Goal: Information Seeking & Learning: Find contact information

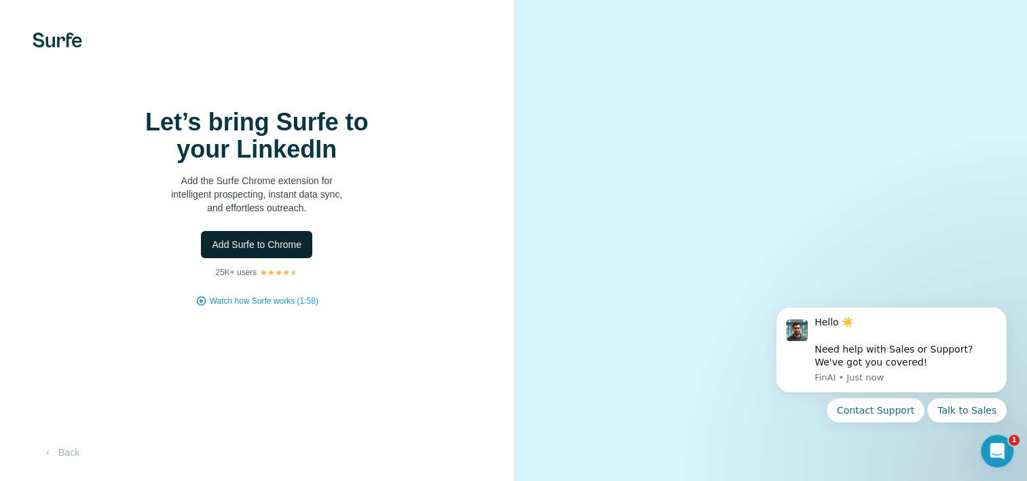
click at [255, 251] on span "Add Surfe to Chrome" at bounding box center [257, 245] width 90 height 14
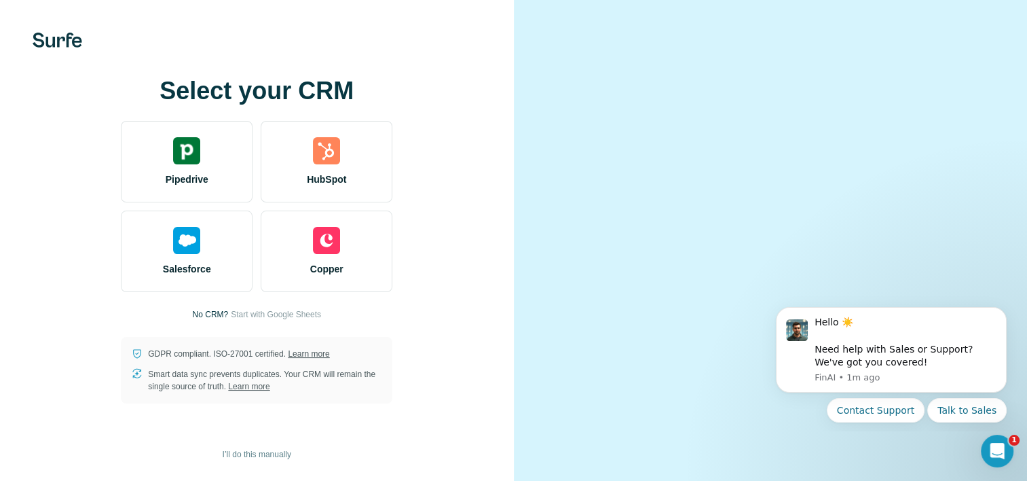
scroll to position [68, 0]
click at [296, 308] on span "Start with Google Sheets" at bounding box center [276, 314] width 90 height 12
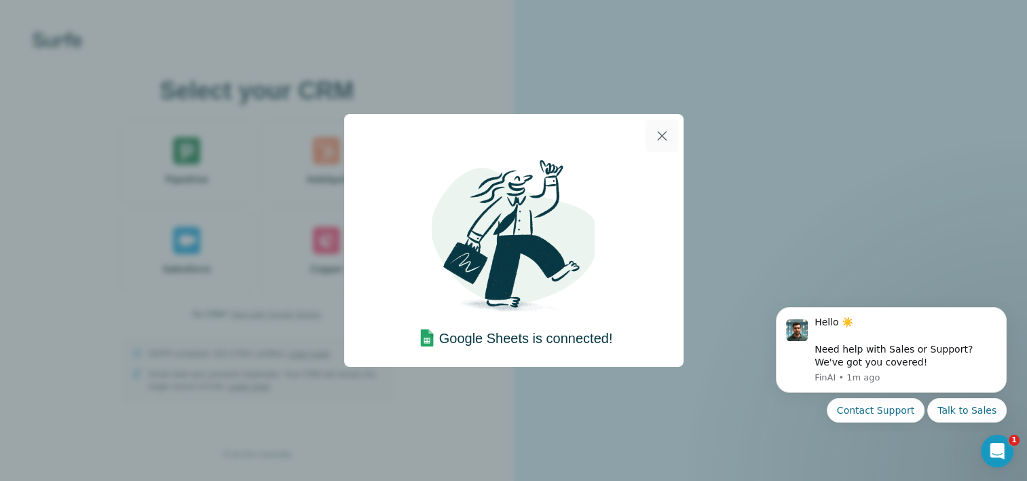
click at [662, 134] on icon "button" at bounding box center [662, 136] width 10 height 10
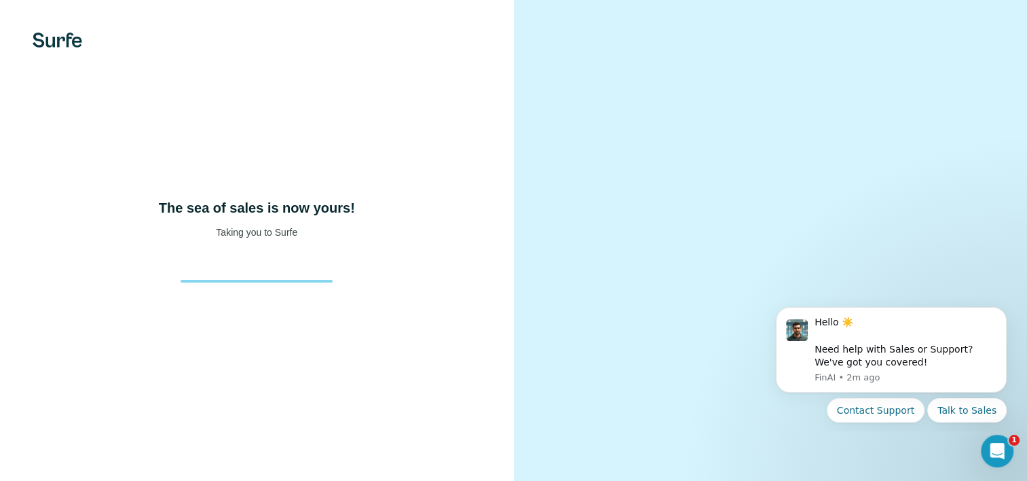
scroll to position [31, 0]
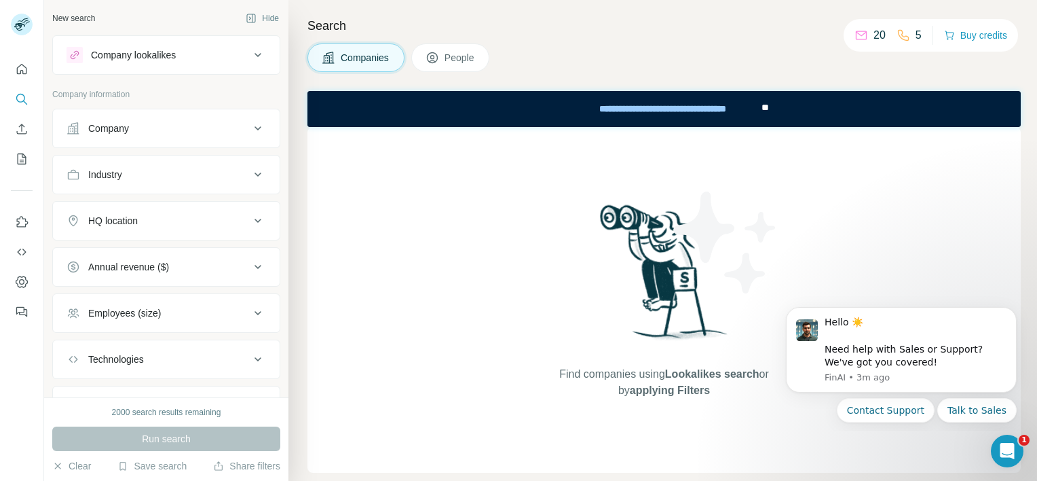
click at [172, 54] on div "Company lookalikes" at bounding box center [133, 55] width 85 height 14
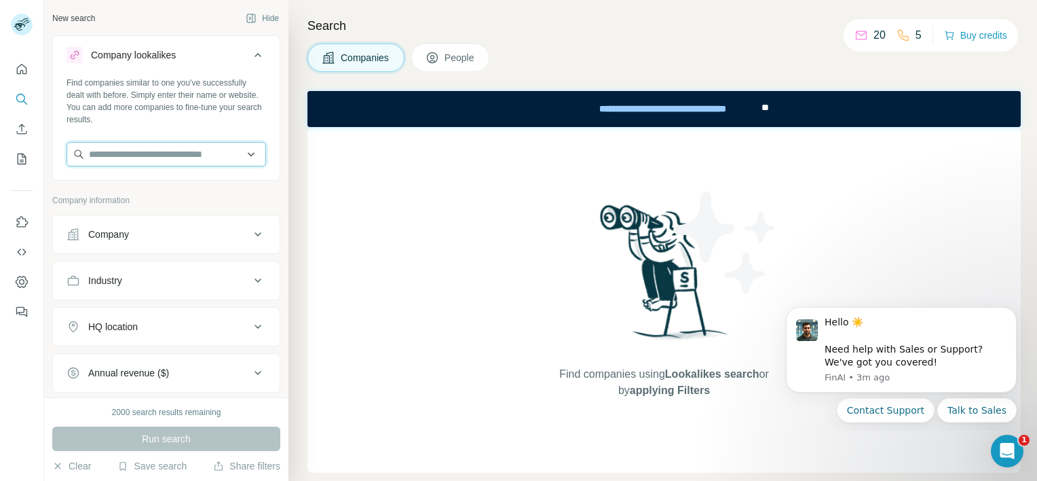
click at [136, 157] on input "text" at bounding box center [167, 154] width 200 height 24
drag, startPoint x: 114, startPoint y: 148, endPoint x: 46, endPoint y: 144, distance: 68.0
click at [46, 144] on div "**********" at bounding box center [166, 198] width 244 height 397
paste input "*"
type input "**********"
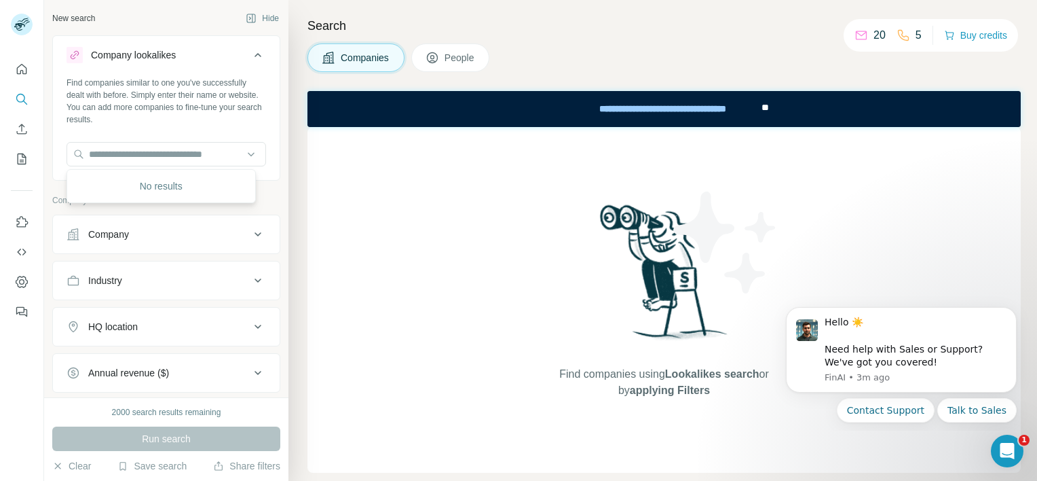
click at [162, 229] on div "Company" at bounding box center [158, 234] width 183 height 14
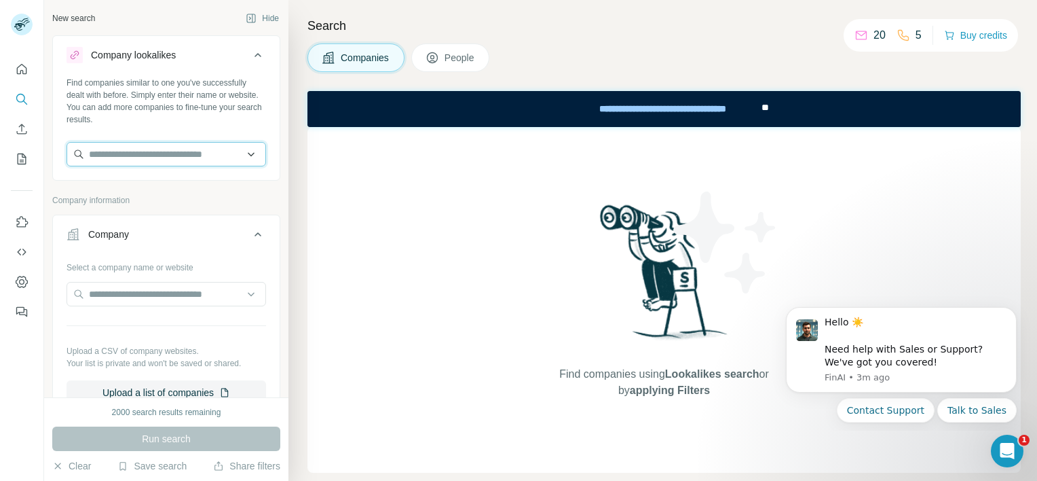
click at [138, 157] on input "text" at bounding box center [167, 154] width 200 height 24
click at [140, 154] on input "text" at bounding box center [167, 154] width 200 height 24
paste input "**********"
type input "**********"
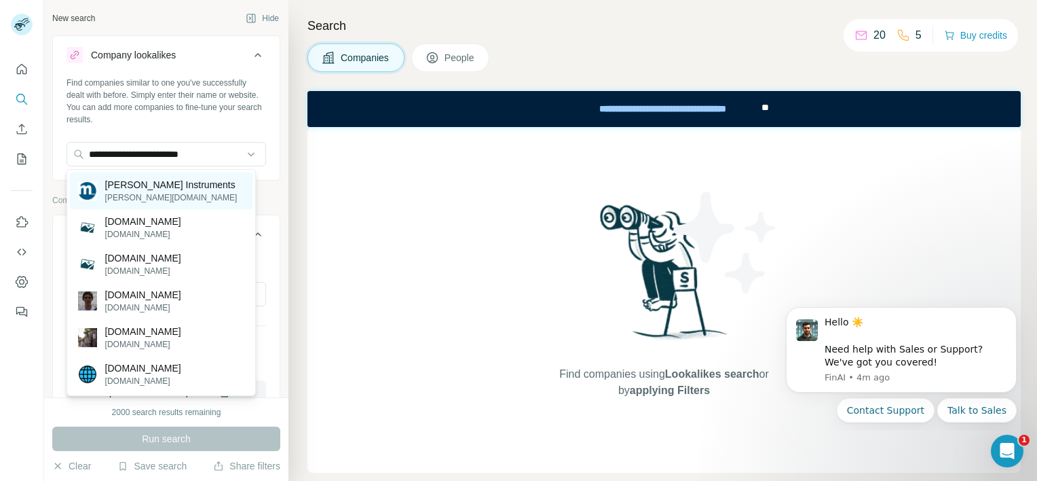
click at [171, 186] on p "Michell Instruments" at bounding box center [171, 185] width 132 height 14
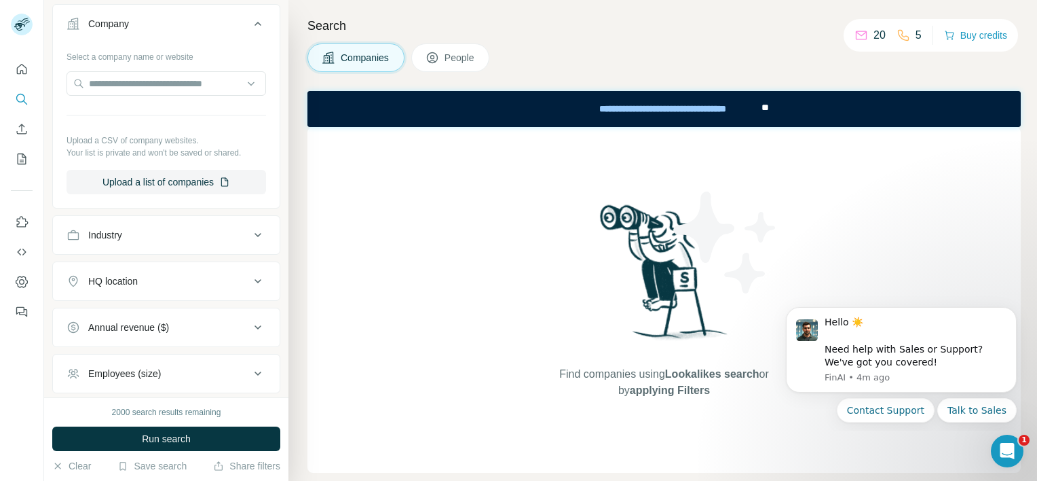
scroll to position [386, 0]
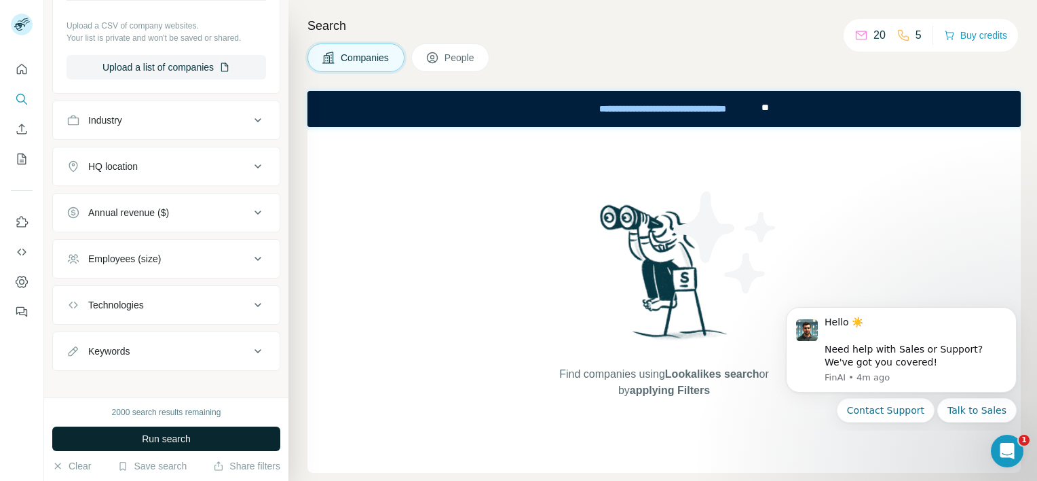
click at [174, 433] on span "Run search" at bounding box center [166, 439] width 49 height 14
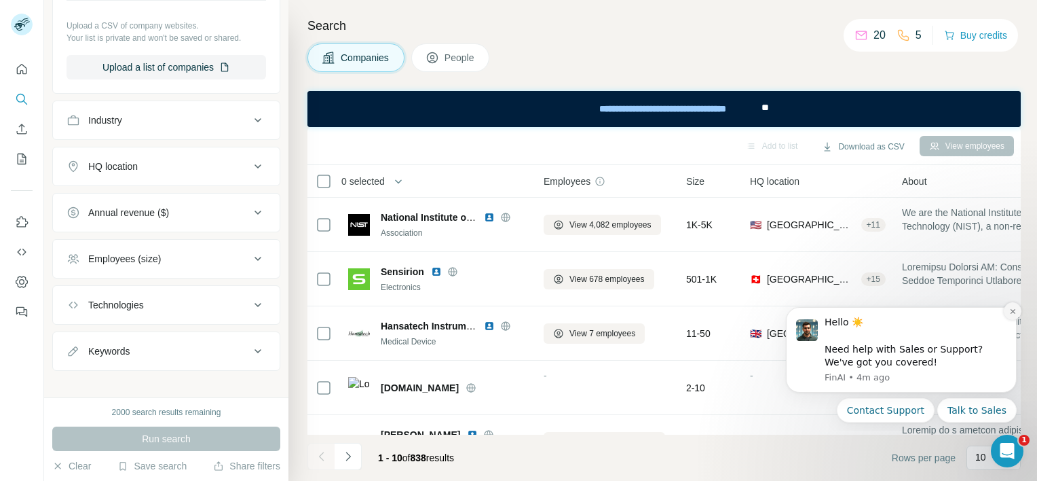
click at [1012, 311] on icon "Dismiss notification" at bounding box center [1012, 311] width 5 height 5
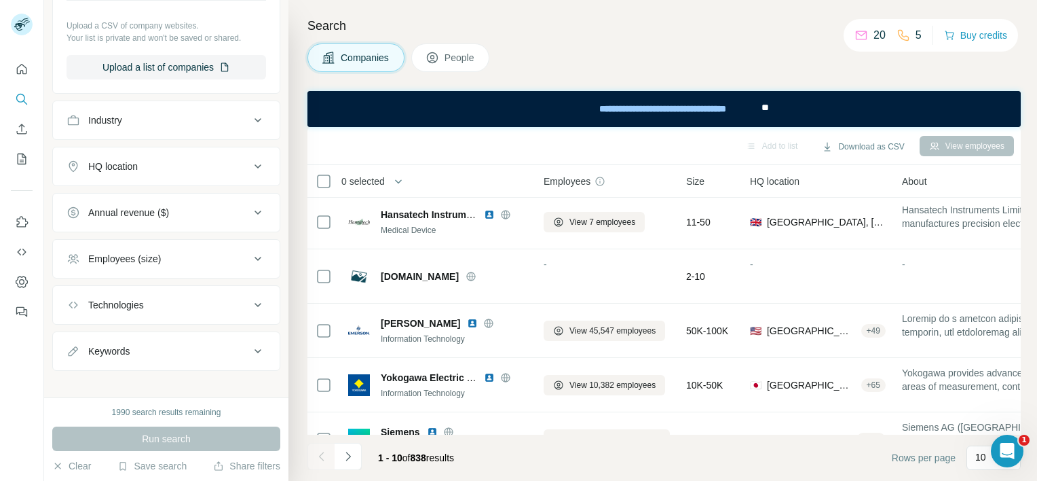
scroll to position [0, 0]
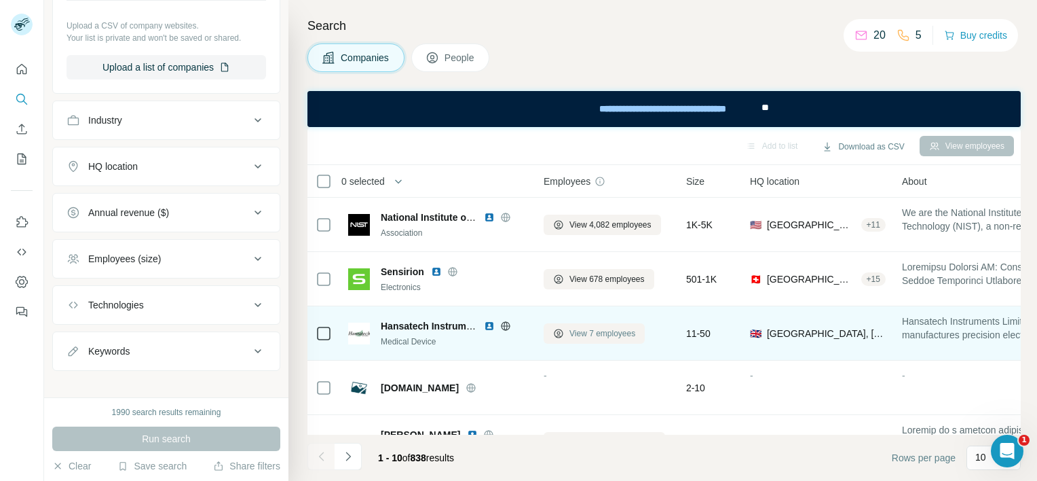
click at [599, 337] on span "View 7 employees" at bounding box center [602, 333] width 66 height 12
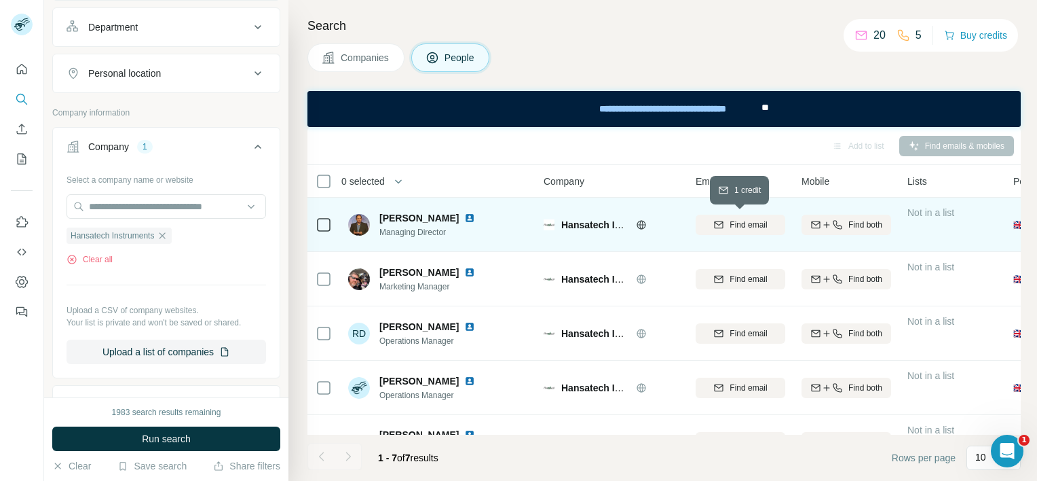
click at [748, 226] on span "Find email" at bounding box center [748, 225] width 37 height 12
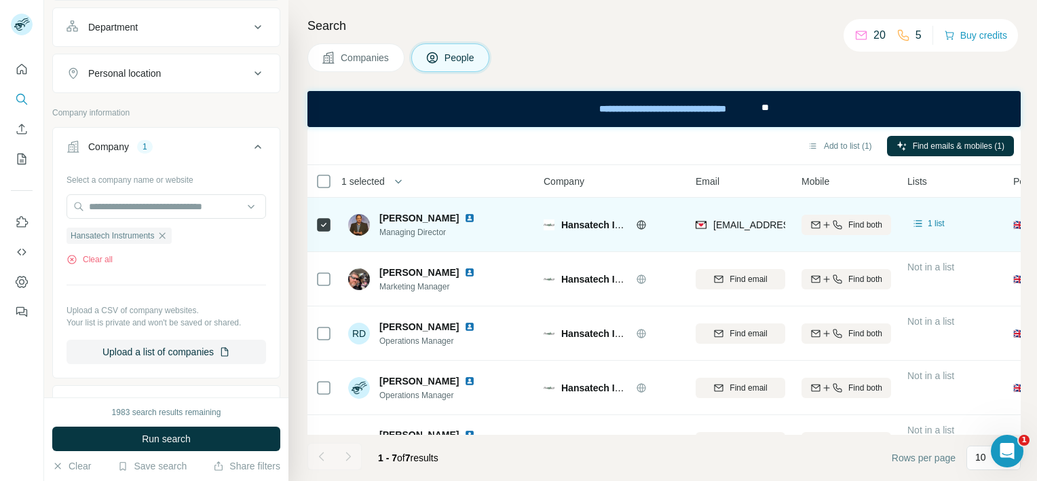
click at [416, 231] on span "Managing Director" at bounding box center [429, 232] width 101 height 12
click at [414, 212] on span "Rod Humby" at bounding box center [418, 218] width 79 height 14
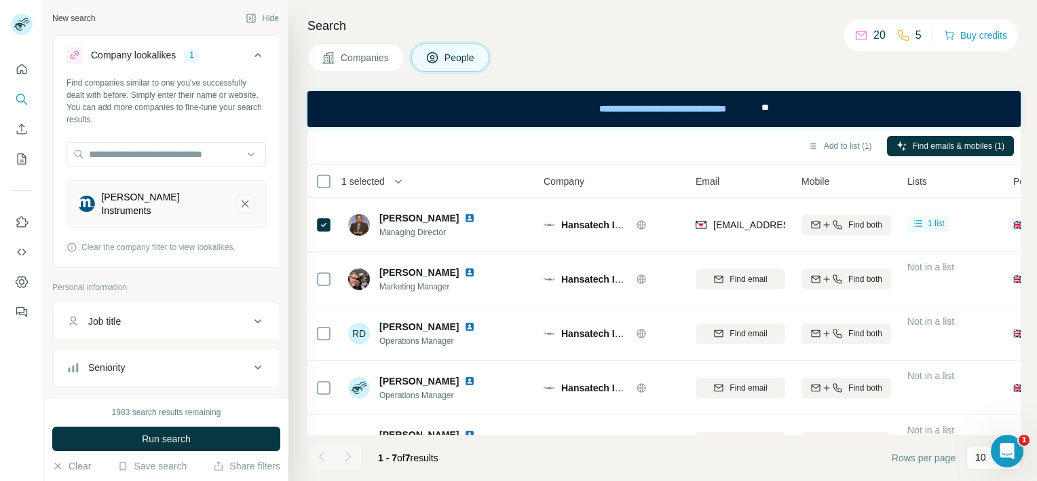
click at [239, 197] on icon "Michell Instruments-remove-button" at bounding box center [245, 204] width 12 height 14
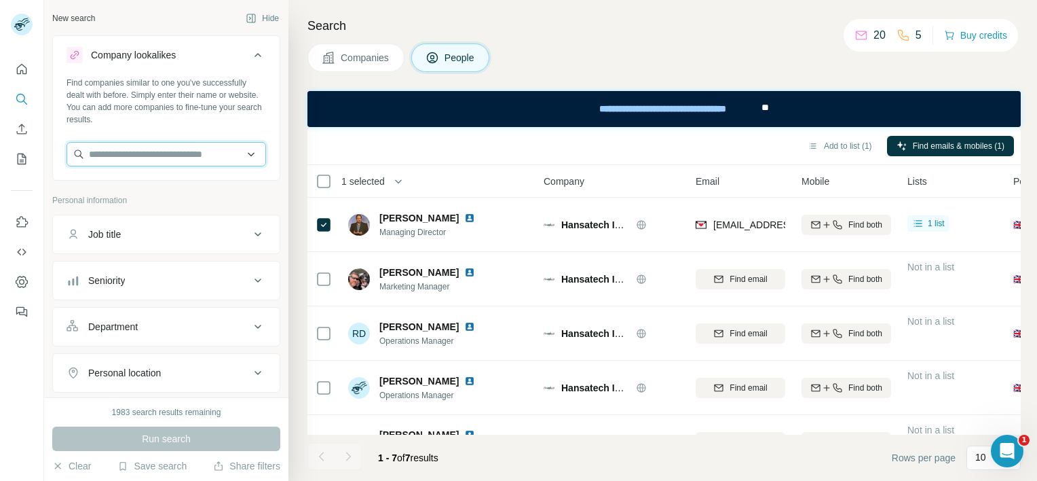
click at [140, 157] on input "text" at bounding box center [167, 154] width 200 height 24
click at [166, 155] on input "**********" at bounding box center [167, 154] width 200 height 24
drag, startPoint x: 173, startPoint y: 153, endPoint x: 127, endPoint y: 151, distance: 46.2
click at [127, 151] on input "**********" at bounding box center [167, 154] width 200 height 24
type input "********"
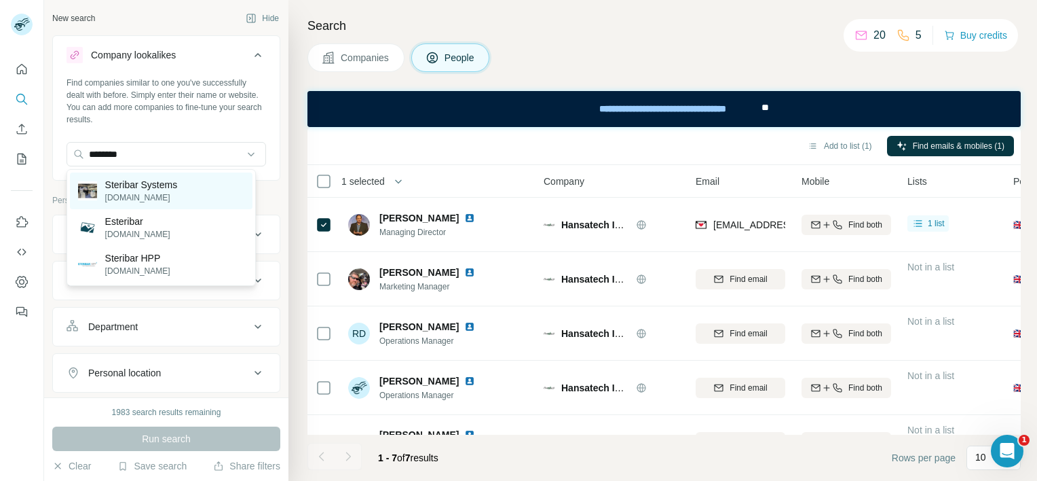
click at [133, 187] on p "Steribar Systems" at bounding box center [141, 185] width 73 height 14
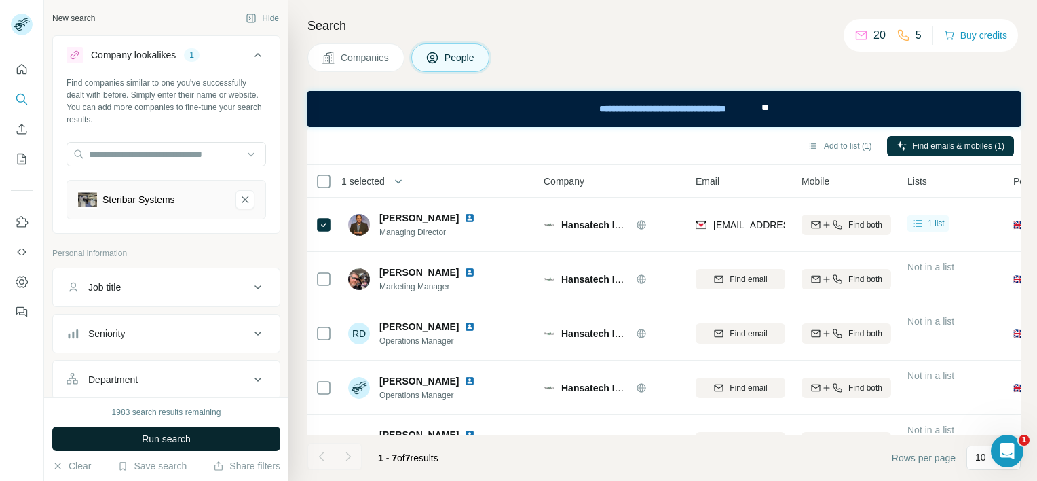
click at [171, 442] on span "Run search" at bounding box center [166, 439] width 49 height 14
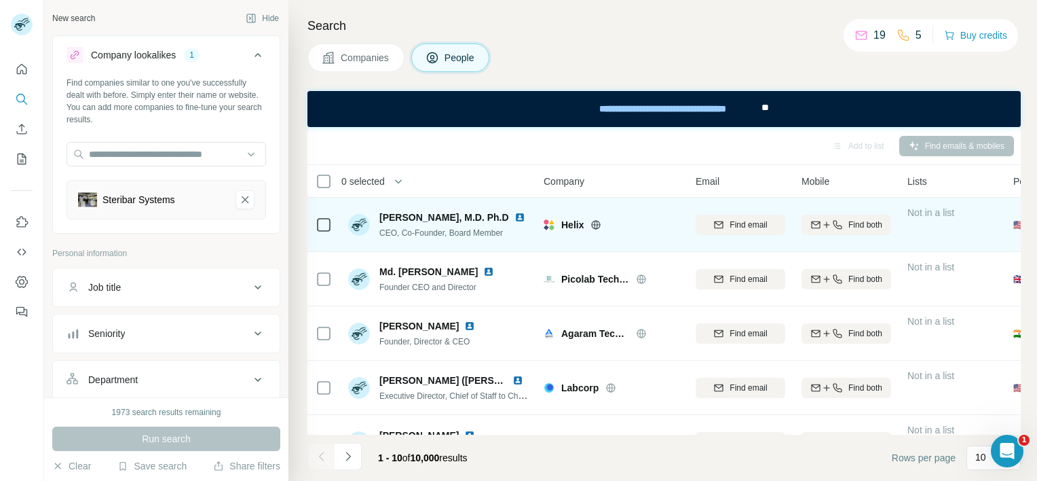
click at [597, 222] on icon at bounding box center [596, 224] width 3 height 9
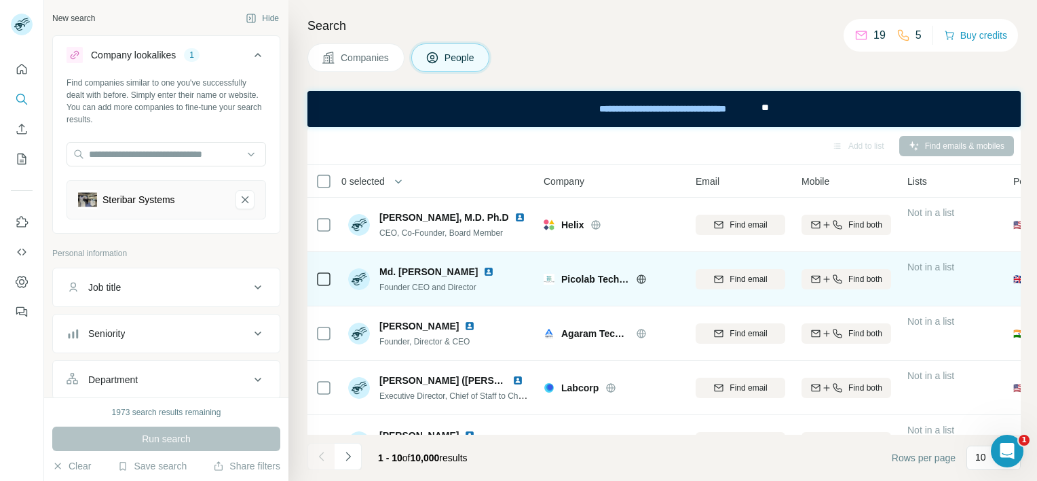
click at [642, 274] on icon at bounding box center [641, 278] width 9 height 9
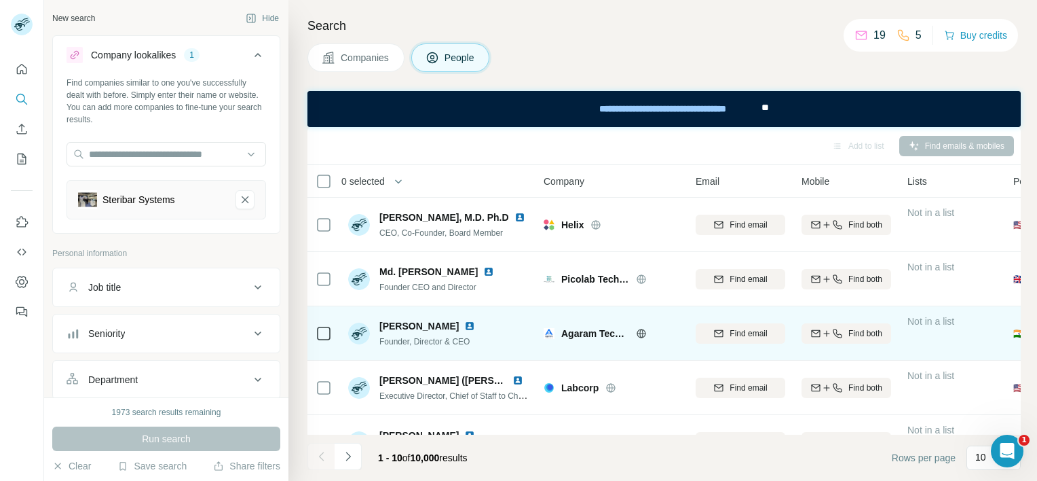
scroll to position [136, 0]
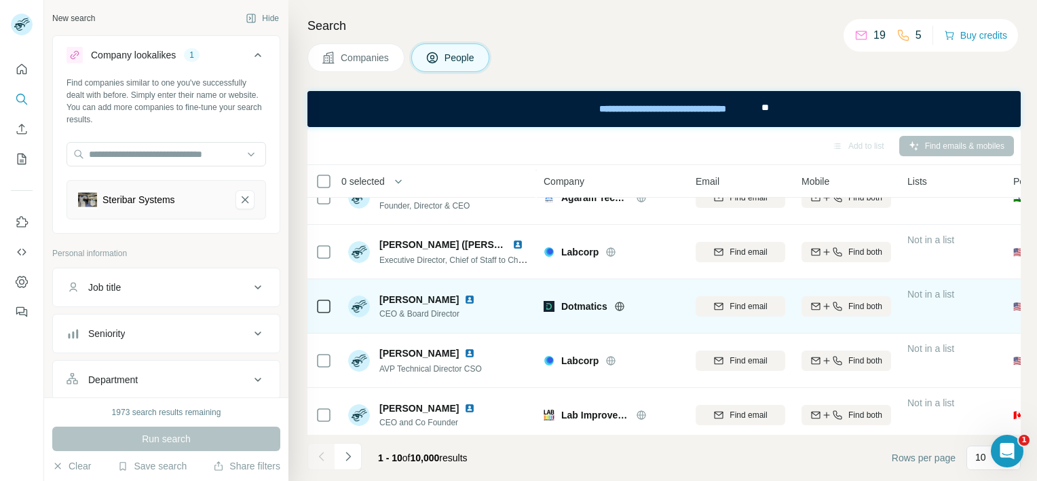
click at [620, 307] on icon at bounding box center [619, 306] width 11 height 11
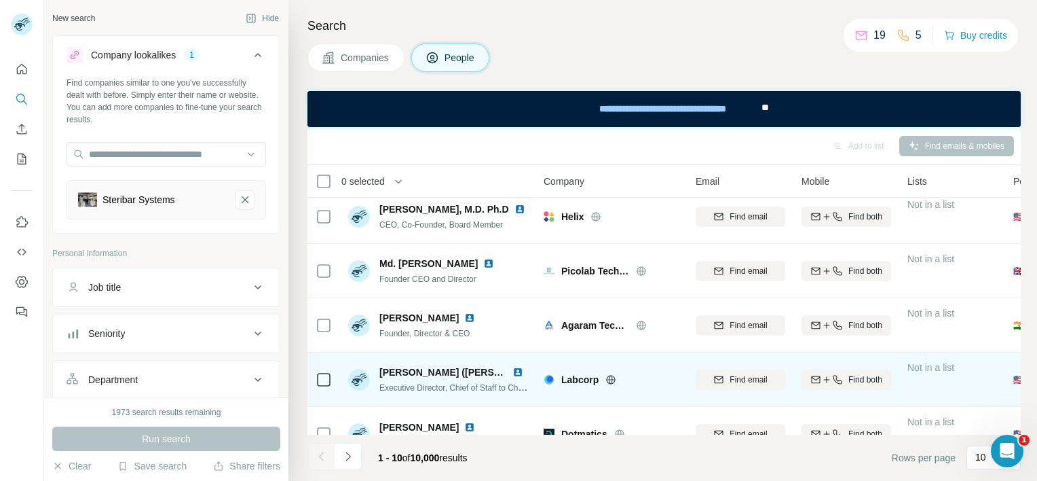
scroll to position [0, 0]
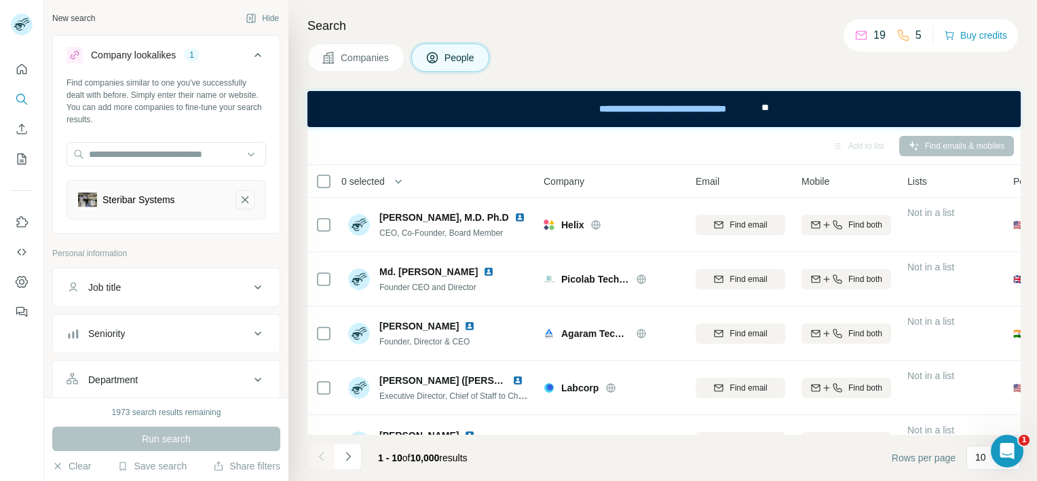
click at [239, 193] on icon "Steribar Systems-remove-button" at bounding box center [245, 200] width 12 height 14
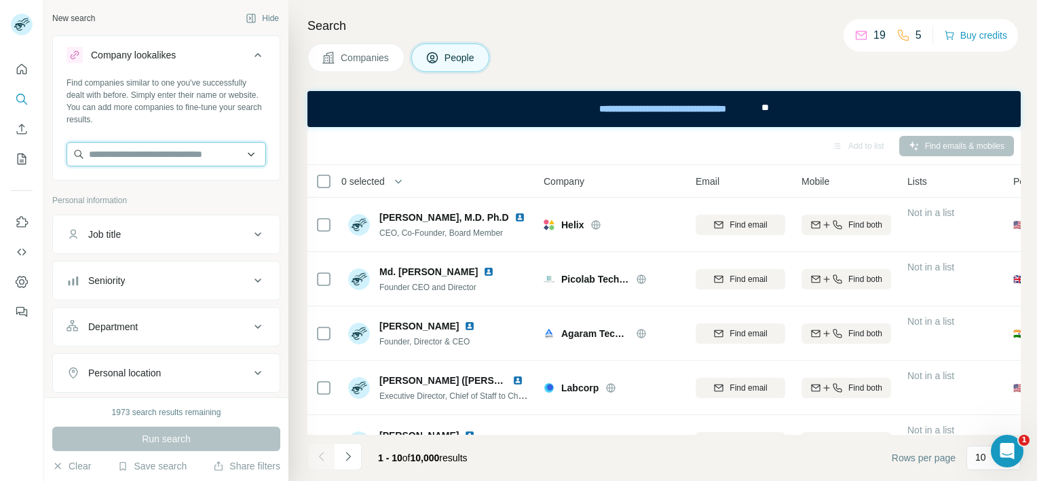
click at [185, 153] on input "text" at bounding box center [167, 154] width 200 height 24
type input "*"
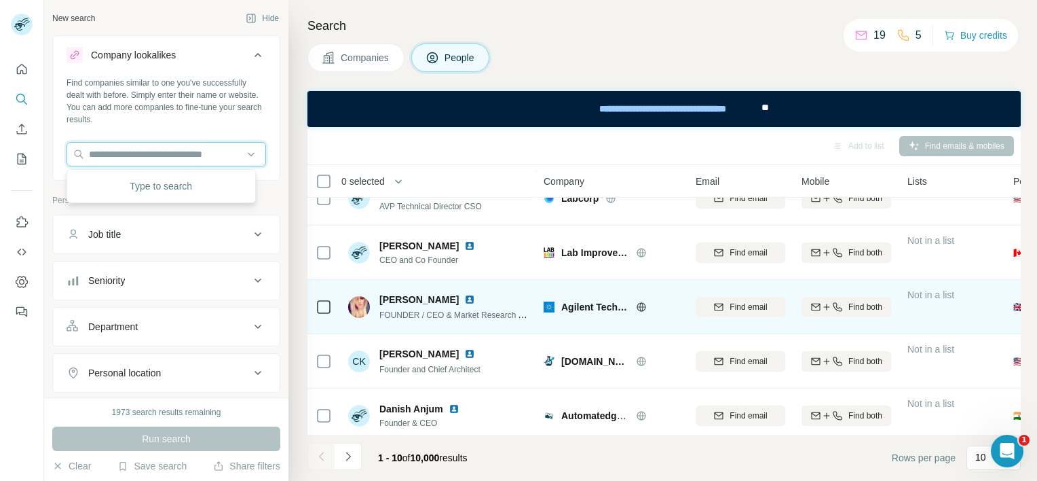
scroll to position [312, 0]
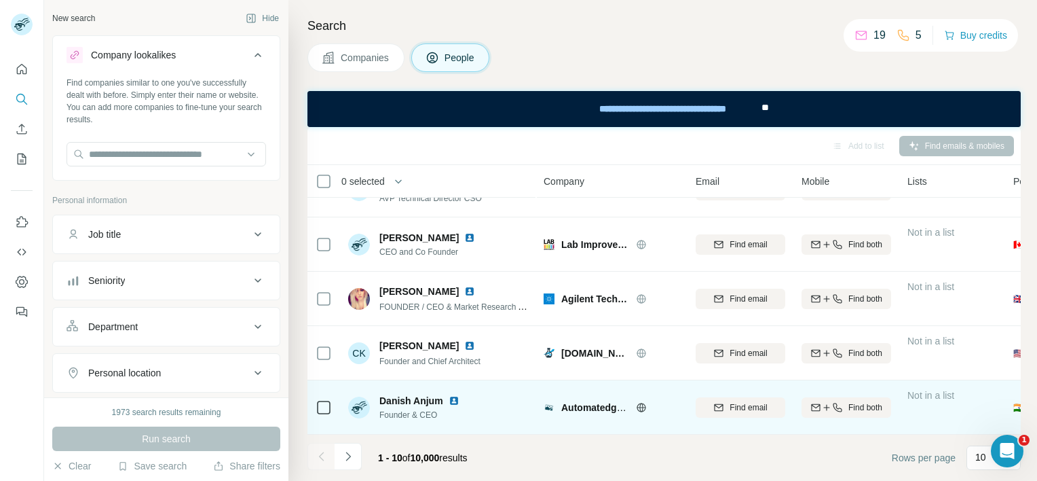
click at [638, 402] on icon at bounding box center [641, 407] width 11 height 11
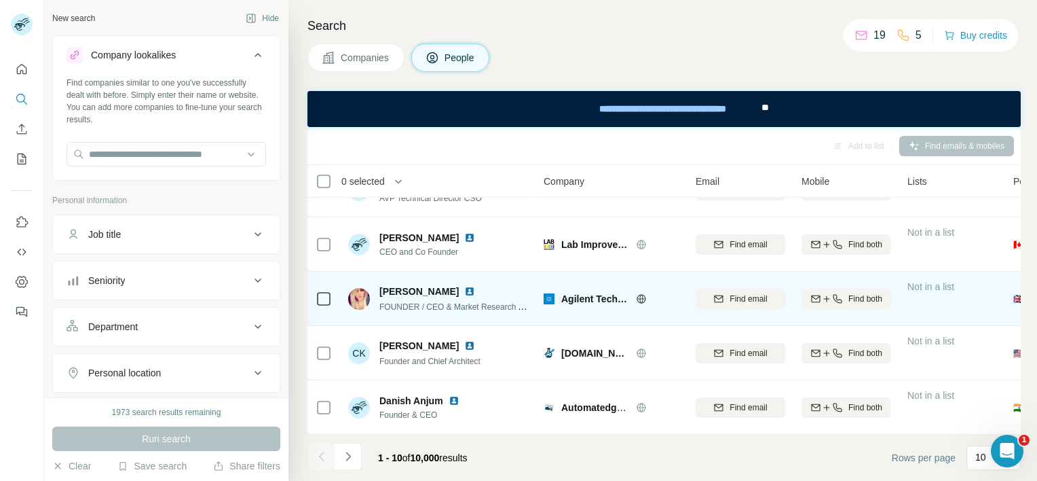
click at [639, 293] on icon at bounding box center [641, 298] width 11 height 11
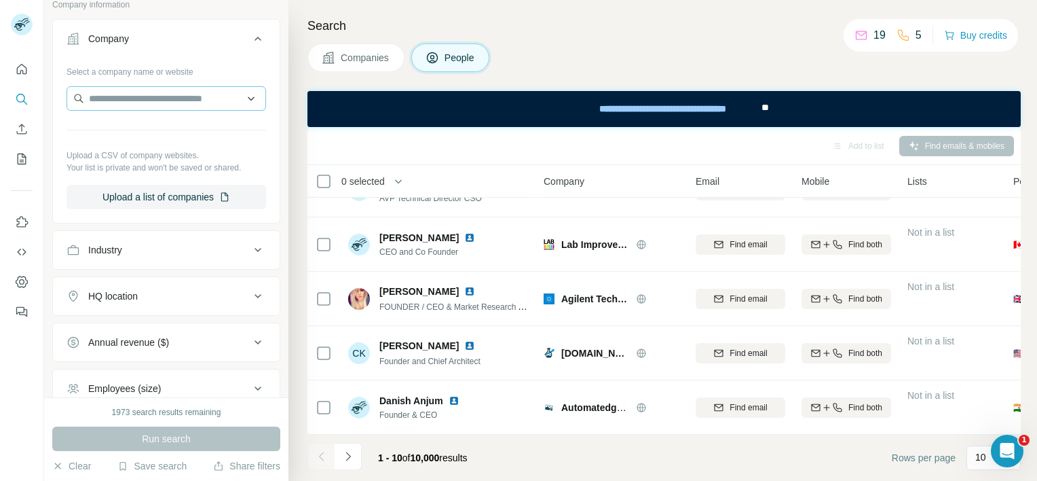
scroll to position [543, 0]
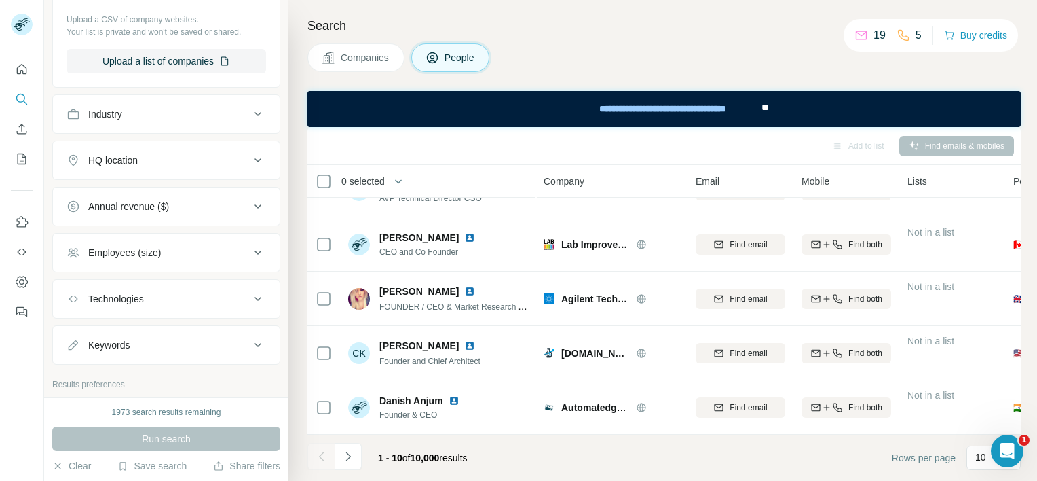
click at [205, 116] on div "Industry" at bounding box center [158, 114] width 183 height 14
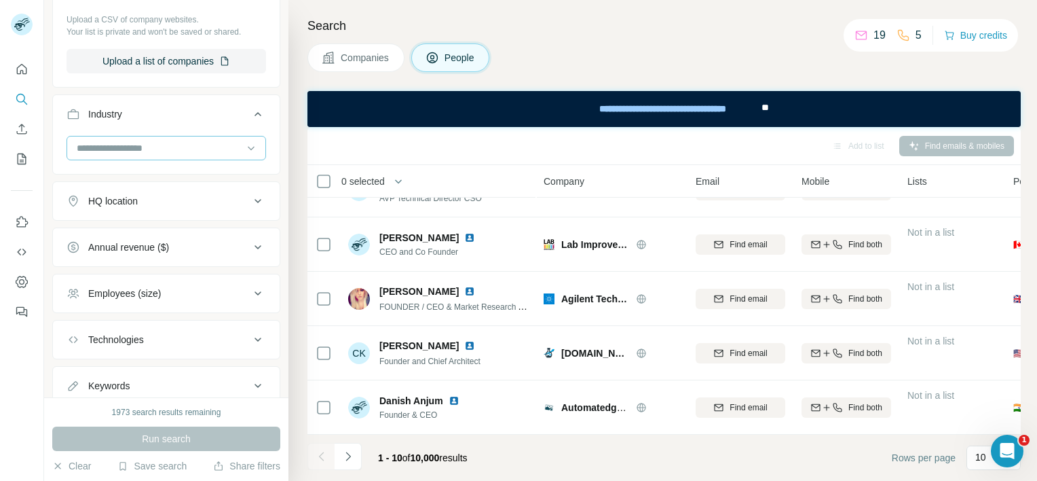
click at [188, 147] on input at bounding box center [159, 147] width 168 height 15
click at [166, 149] on input at bounding box center [159, 147] width 168 height 15
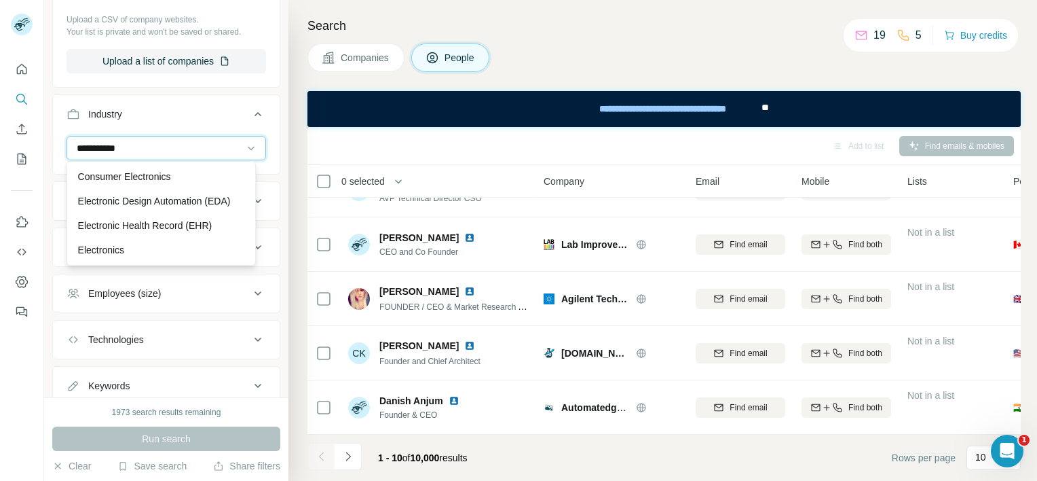
scroll to position [0, 0]
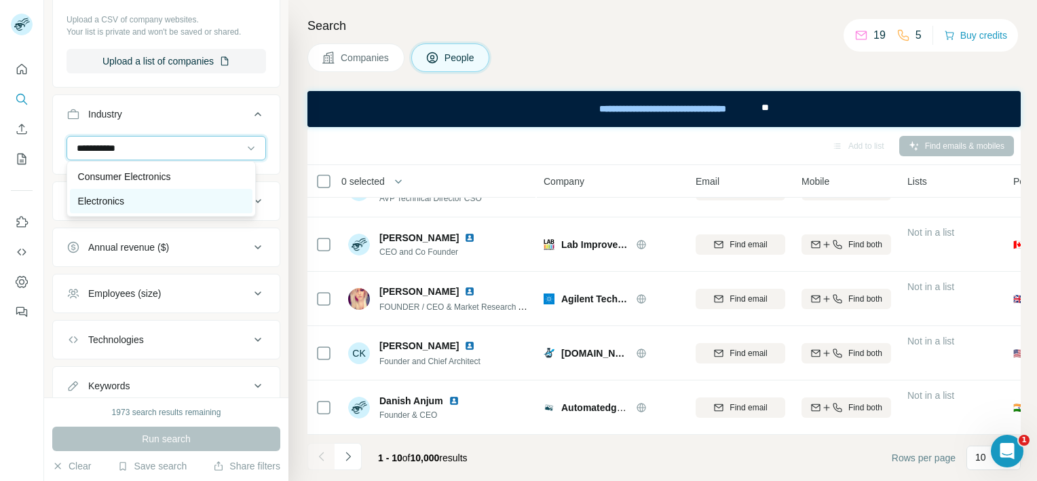
type input "**********"
click at [122, 204] on p "Electronics" at bounding box center [101, 201] width 46 height 14
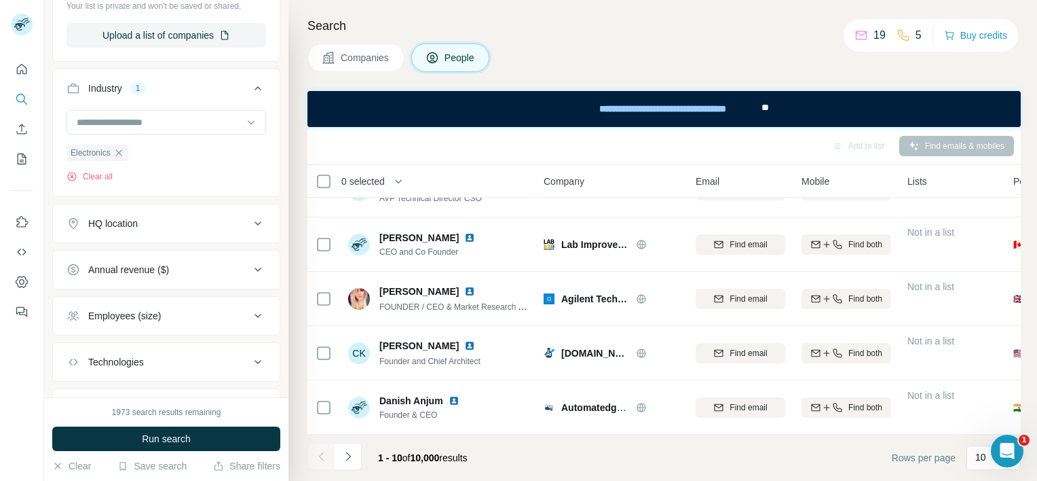
scroll to position [611, 0]
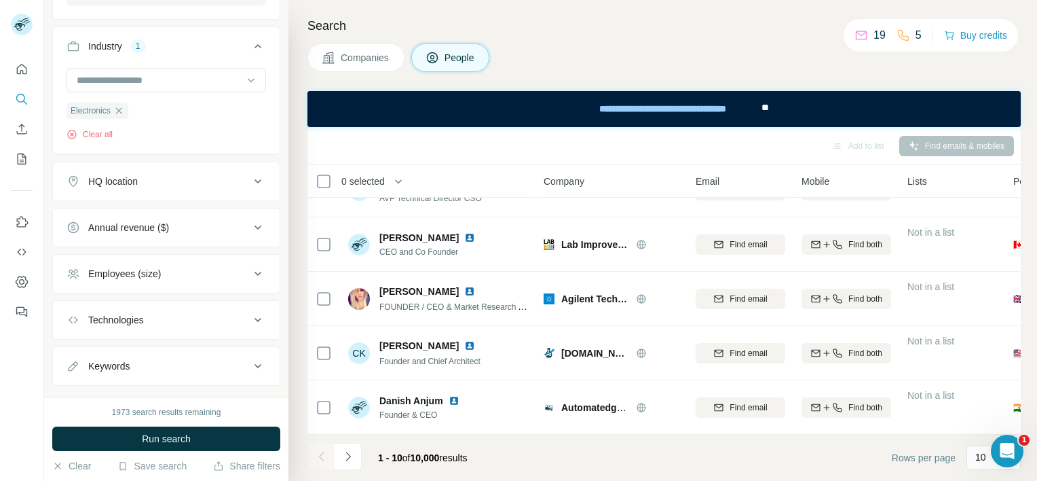
click at [250, 185] on icon at bounding box center [258, 181] width 16 height 16
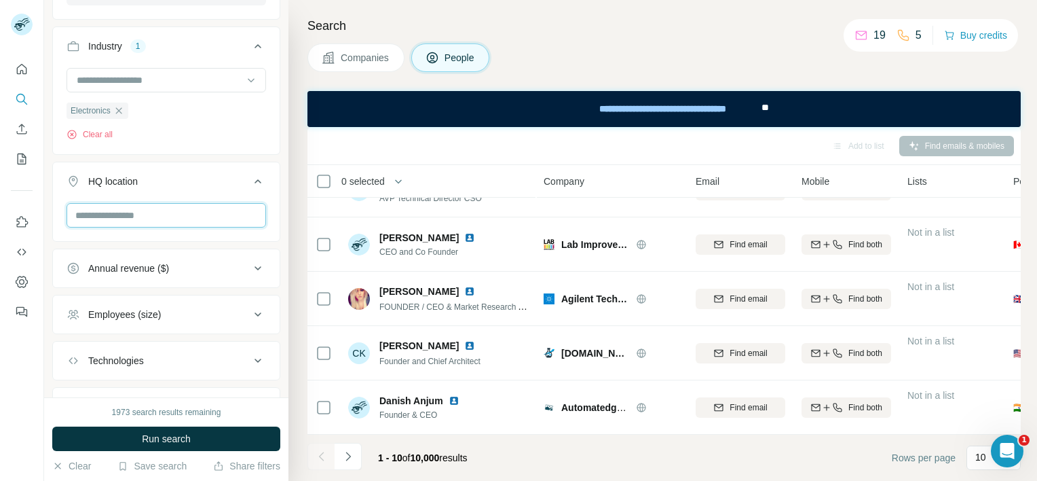
click at [158, 212] on input "text" at bounding box center [167, 215] width 200 height 24
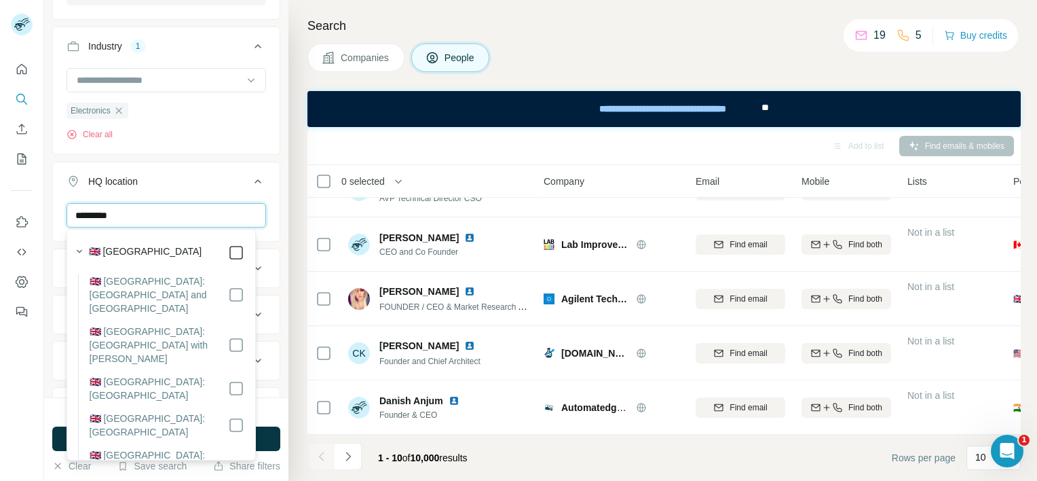
type input "*********"
click at [215, 168] on button "HQ location 1" at bounding box center [166, 184] width 227 height 38
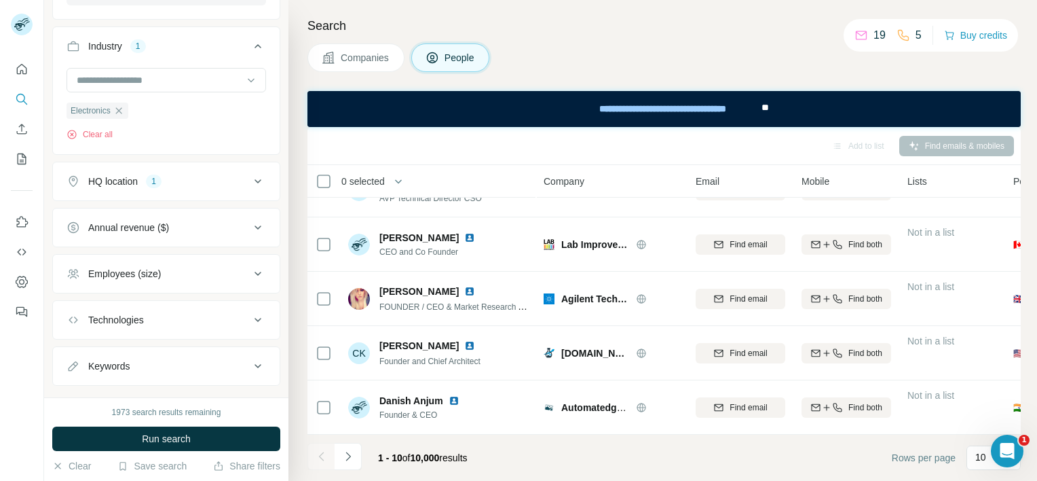
click at [198, 274] on div "Employees (size)" at bounding box center [158, 274] width 183 height 14
click at [79, 377] on icon at bounding box center [75, 379] width 16 height 16
click at [76, 350] on icon at bounding box center [75, 353] width 16 height 16
click at [77, 373] on icon at bounding box center [75, 379] width 14 height 14
click at [208, 233] on button "Annual revenue ($)" at bounding box center [166, 227] width 227 height 33
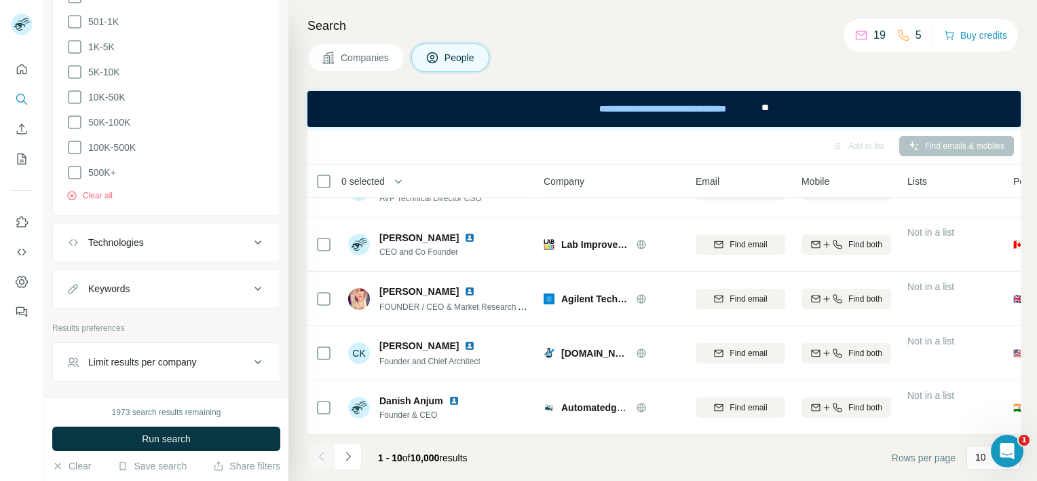
scroll to position [1243, 0]
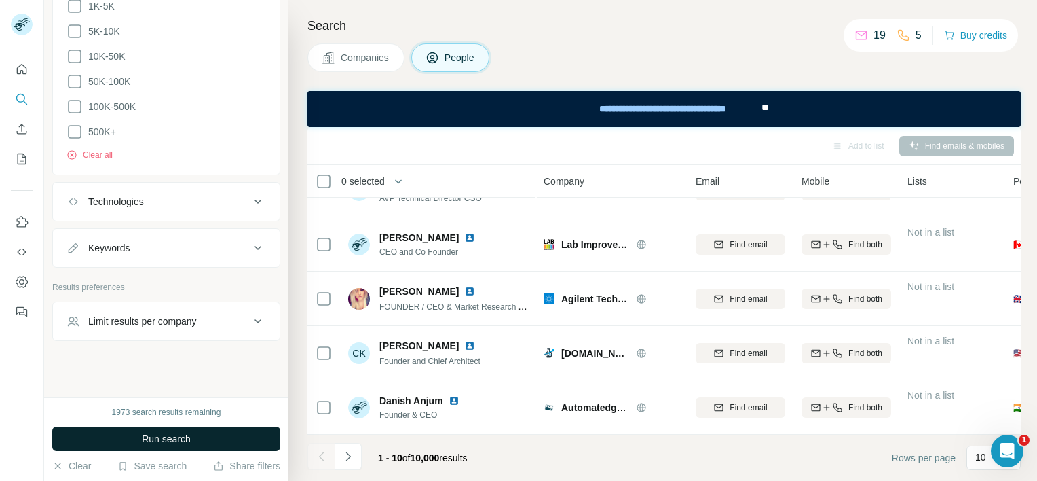
click at [177, 434] on span "Run search" at bounding box center [166, 439] width 49 height 14
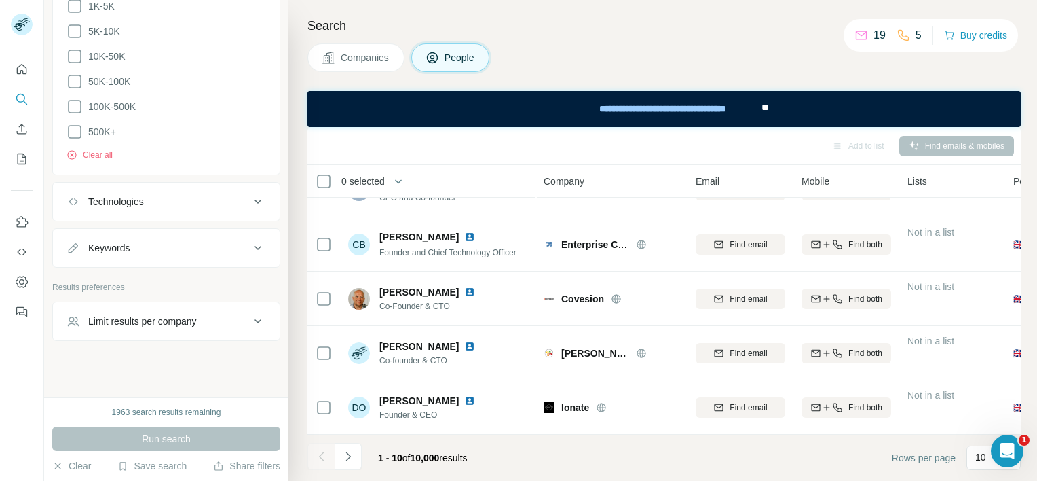
scroll to position [0, 0]
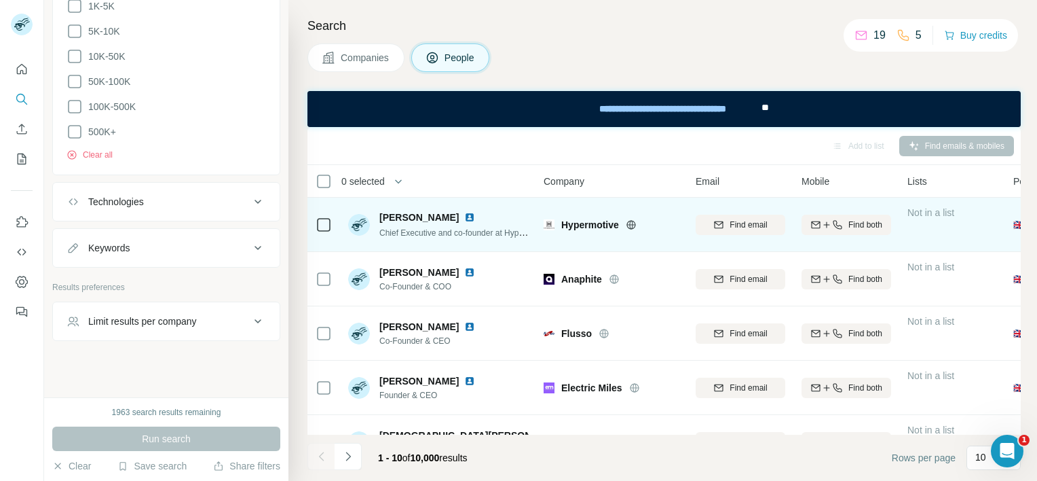
click at [633, 222] on icon at bounding box center [631, 224] width 11 height 11
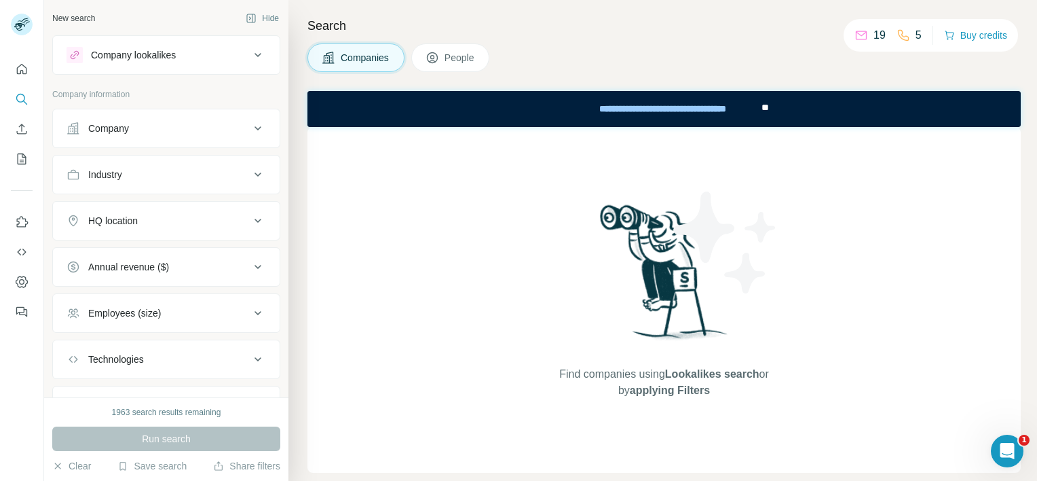
click at [160, 135] on button "Company" at bounding box center [166, 128] width 227 height 33
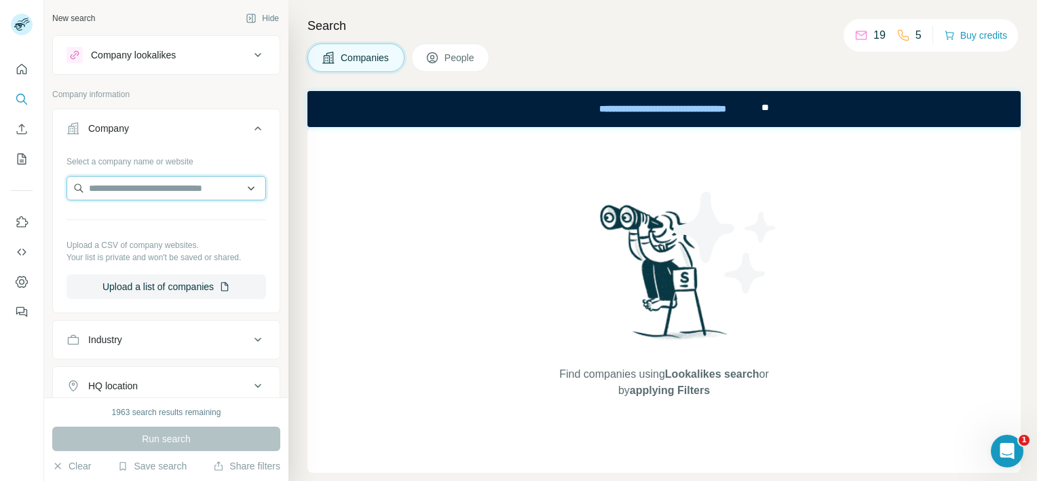
click at [121, 183] on input "text" at bounding box center [167, 188] width 200 height 24
paste input "**********"
click at [185, 183] on input "**********" at bounding box center [167, 188] width 200 height 24
drag, startPoint x: 199, startPoint y: 180, endPoint x: 98, endPoint y: 189, distance: 101.6
click at [62, 180] on div "**********" at bounding box center [166, 230] width 227 height 160
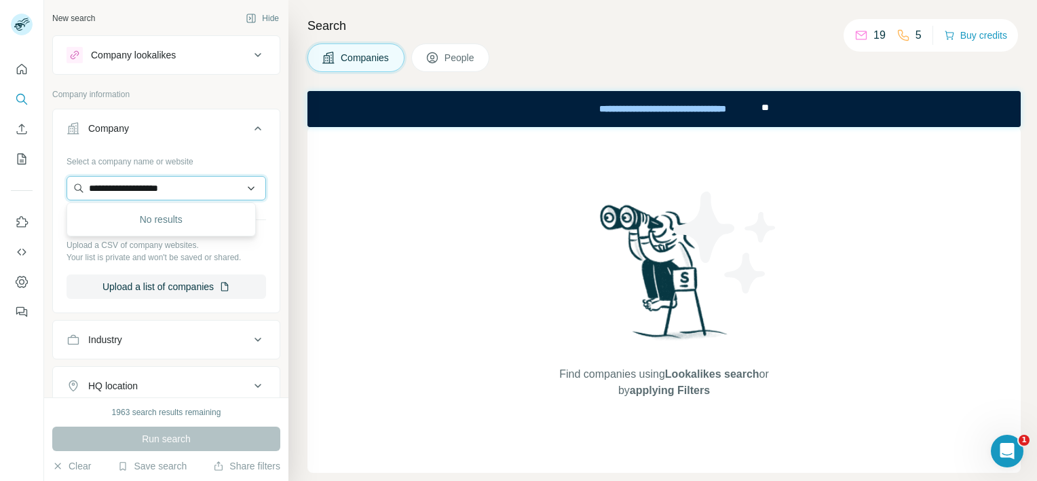
paste input "***"
type input "**********"
click at [178, 220] on p "Bernhard Company" at bounding box center [146, 218] width 82 height 14
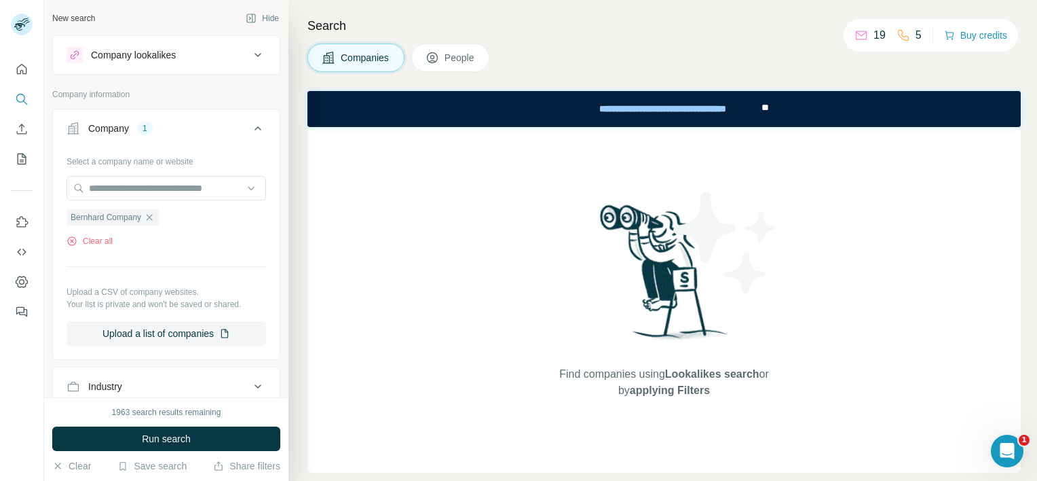
click at [176, 440] on span "Run search" at bounding box center [166, 439] width 49 height 14
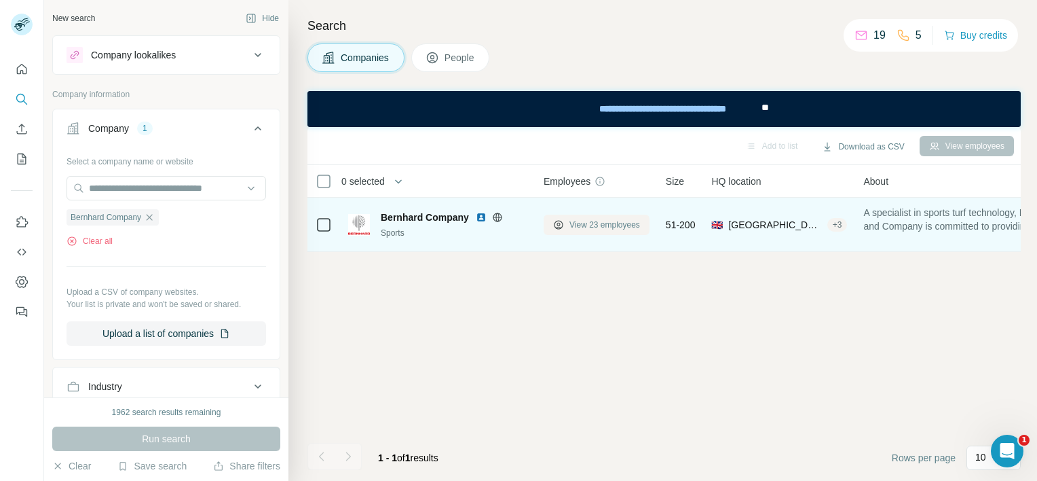
click at [594, 221] on span "View 23 employees" at bounding box center [604, 225] width 71 height 12
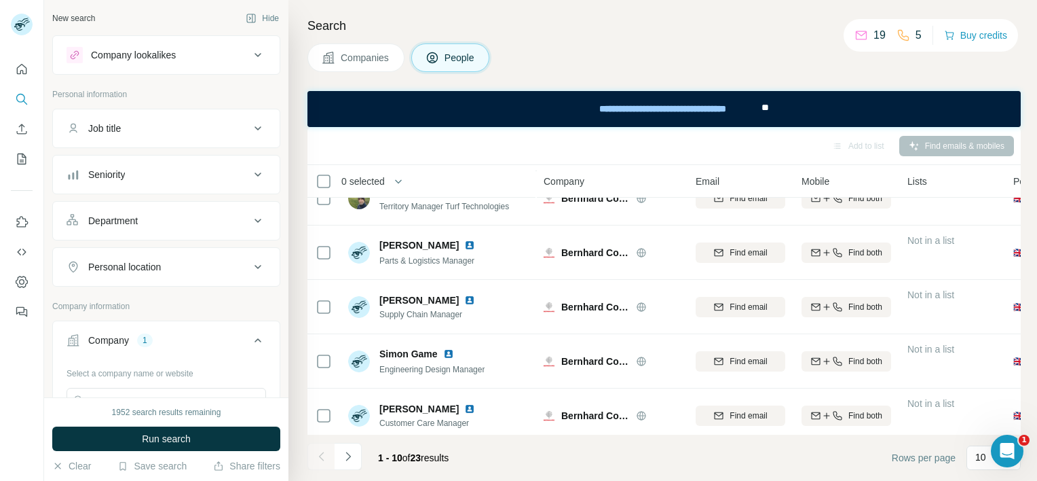
scroll to position [312, 0]
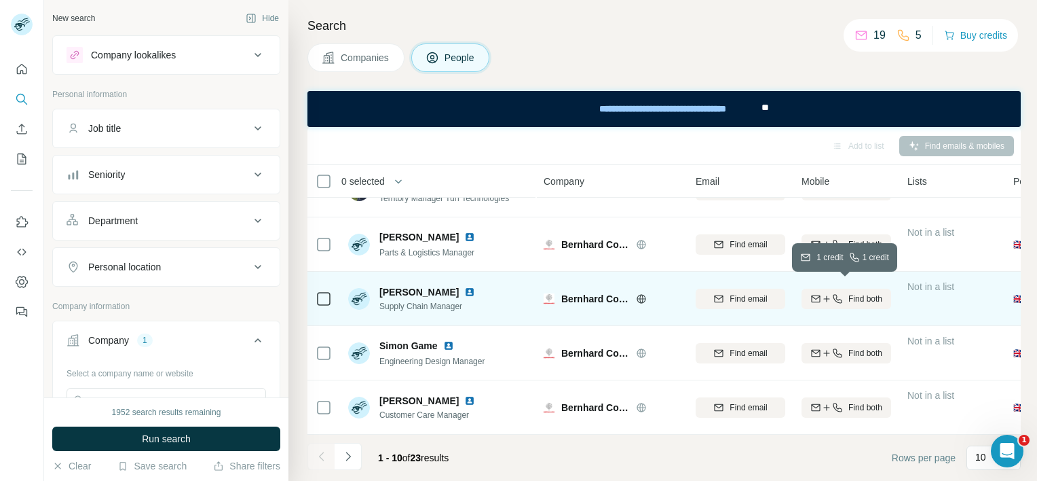
click at [863, 293] on span "Find both" at bounding box center [865, 299] width 34 height 12
click at [863, 291] on div "Finding mobile" at bounding box center [847, 298] width 90 height 37
click at [836, 291] on div "Finding mobile" at bounding box center [847, 298] width 90 height 37
drag, startPoint x: 836, startPoint y: 291, endPoint x: 809, endPoint y: 307, distance: 31.3
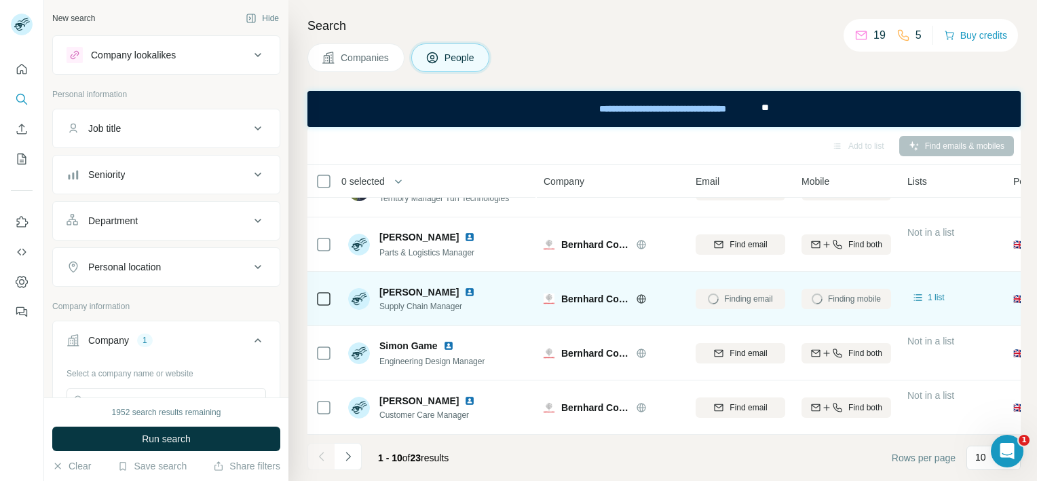
click at [809, 307] on div "Finding mobile" at bounding box center [847, 298] width 90 height 37
click at [933, 291] on span "1 list" at bounding box center [936, 297] width 17 height 12
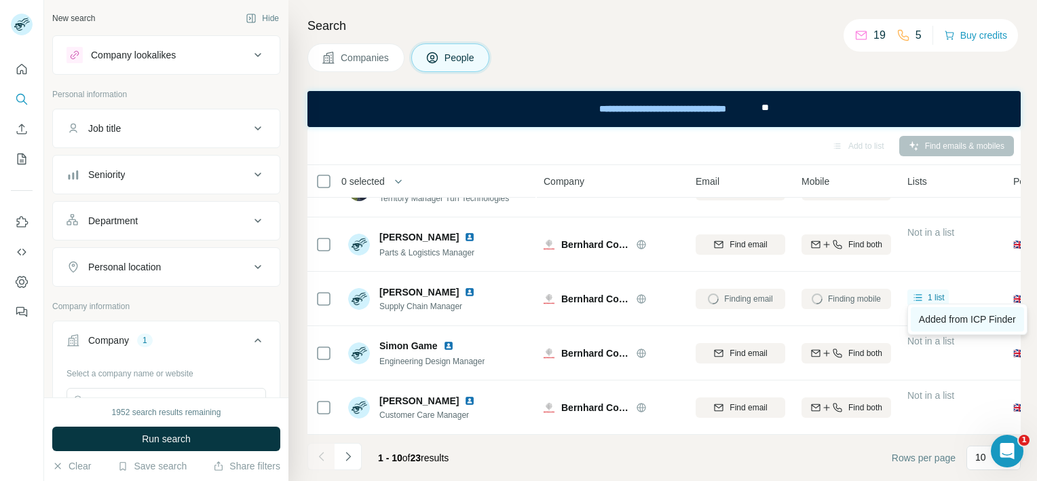
click at [936, 318] on span "Added from ICP Finder" at bounding box center [967, 319] width 97 height 11
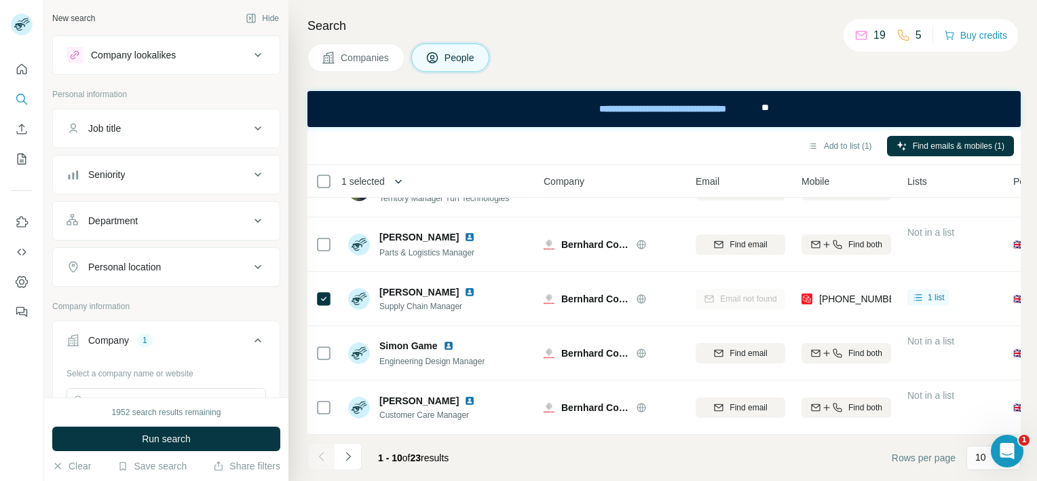
click at [396, 182] on icon "button" at bounding box center [399, 181] width 14 height 14
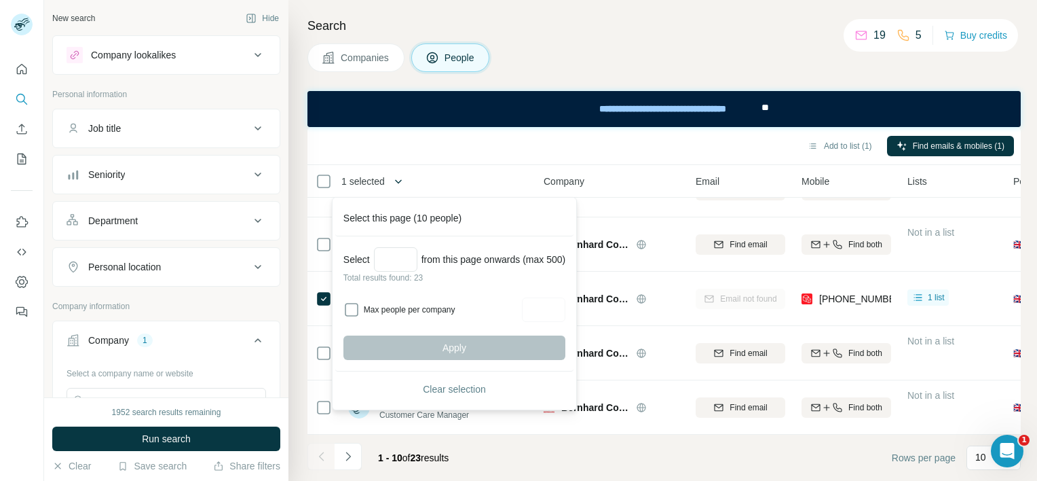
click at [396, 182] on icon "button" at bounding box center [399, 181] width 14 height 14
click at [470, 139] on div "Add to list (1) Find emails & mobiles (1)" at bounding box center [664, 146] width 700 height 24
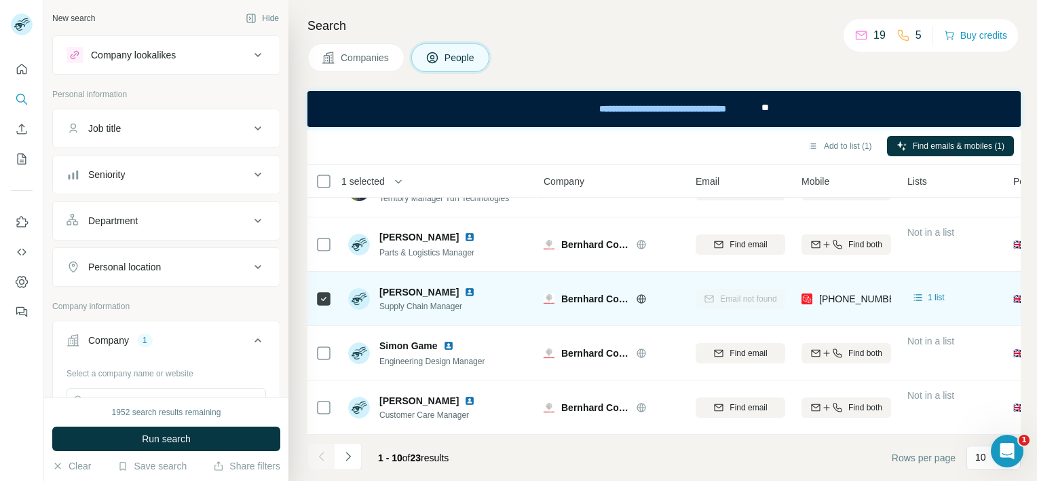
click at [464, 286] on img at bounding box center [469, 291] width 11 height 11
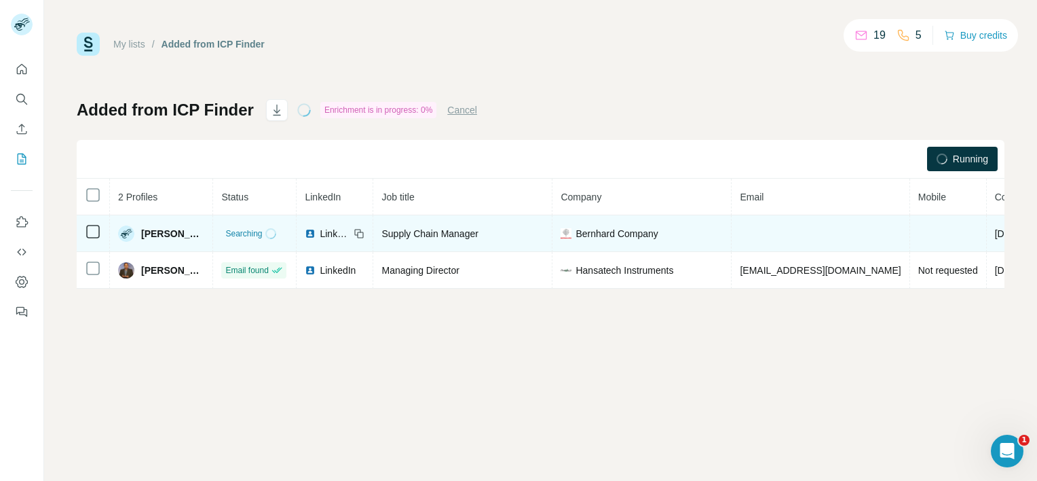
click at [153, 234] on span "Mitch M." at bounding box center [172, 234] width 63 height 14
click at [995, 228] on span "bernhard.co.uk" at bounding box center [1033, 233] width 76 height 11
click at [576, 227] on span "Bernhard Company" at bounding box center [617, 234] width 82 height 14
click at [354, 233] on icon at bounding box center [359, 233] width 11 height 11
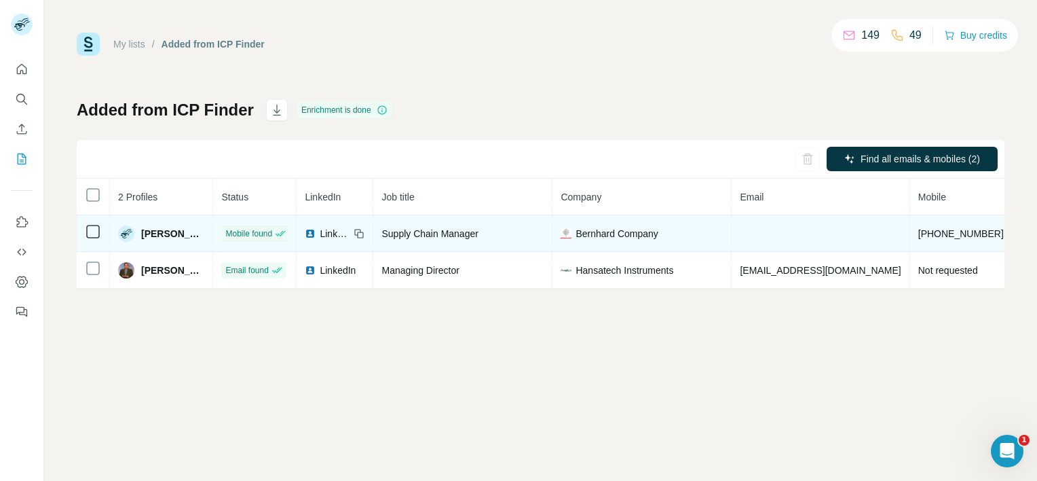
click at [910, 230] on td "+447740191925" at bounding box center [961, 233] width 102 height 37
drag, startPoint x: 880, startPoint y: 233, endPoint x: 953, endPoint y: 231, distance: 73.4
click at [953, 231] on td "+447740191925" at bounding box center [961, 233] width 102 height 37
copy span "+447740191925"
click at [147, 237] on span "Mitch M." at bounding box center [172, 234] width 63 height 14
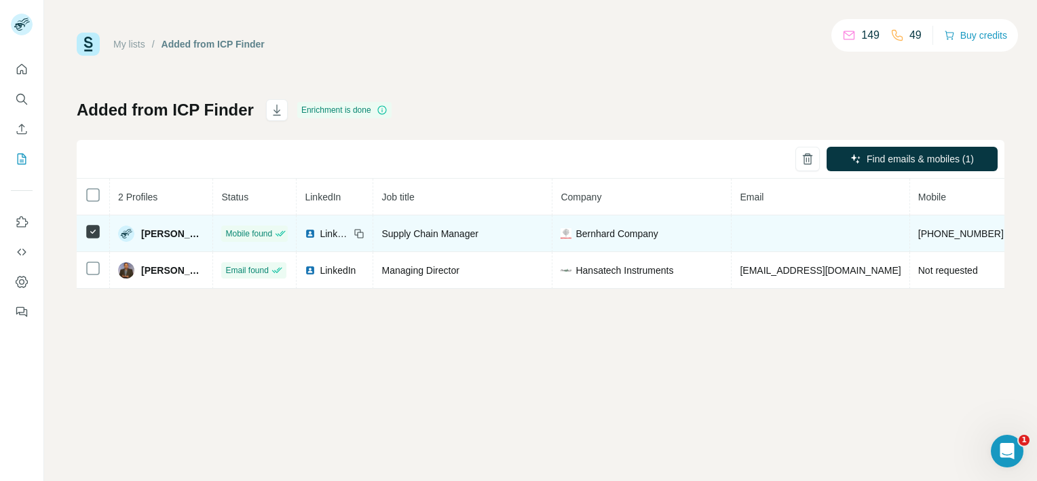
click at [119, 233] on img at bounding box center [126, 233] width 16 height 16
